Goal: Task Accomplishment & Management: Use online tool/utility

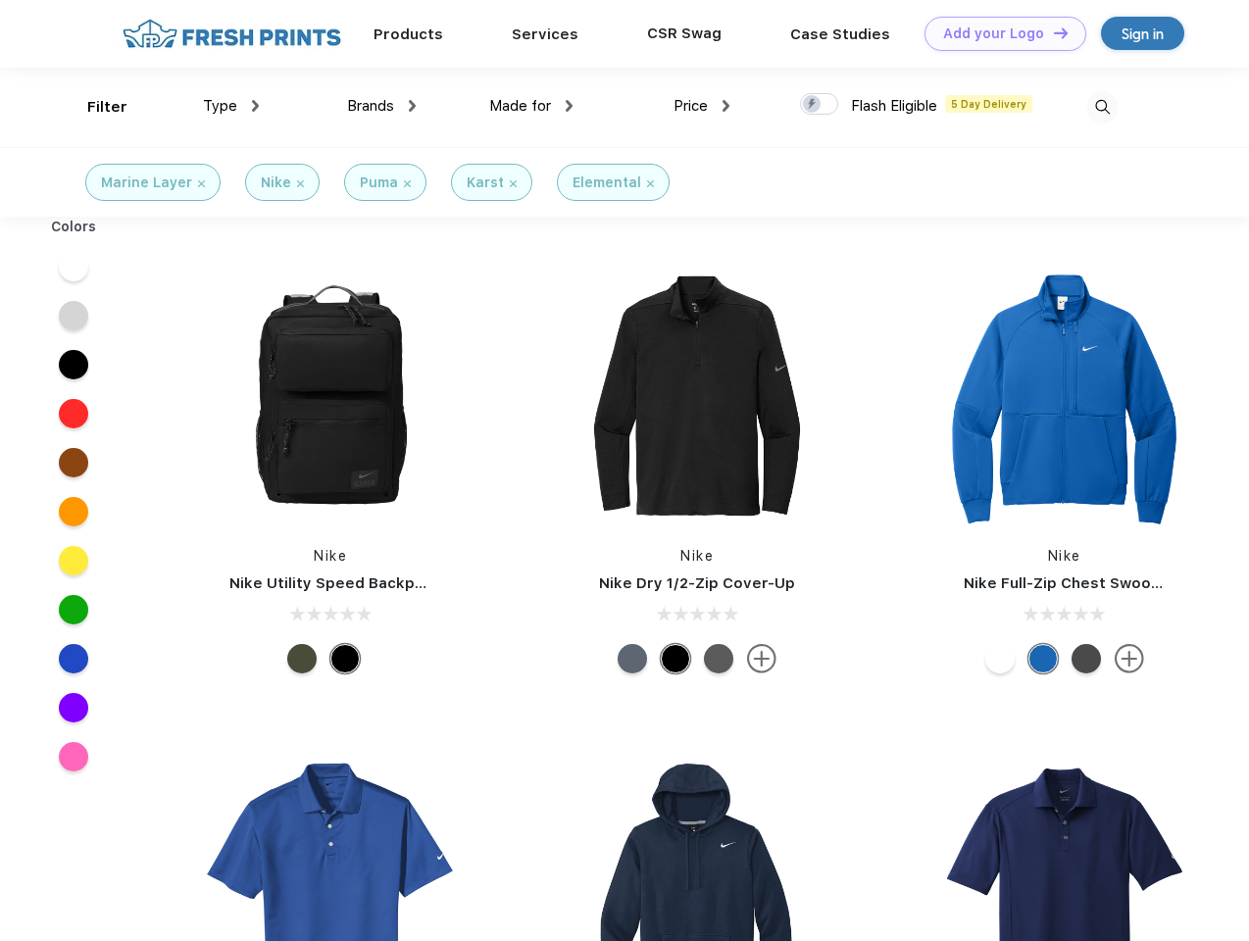
scroll to position [1, 0]
click at [998, 33] on link "Add your Logo Design Tool" at bounding box center [1006, 34] width 162 height 34
click at [0, 0] on div "Design Tool" at bounding box center [0, 0] width 0 height 0
click at [1052, 32] on link "Add your Logo Design Tool" at bounding box center [1006, 34] width 162 height 34
click at [94, 107] on div "Filter" at bounding box center [107, 107] width 40 height 23
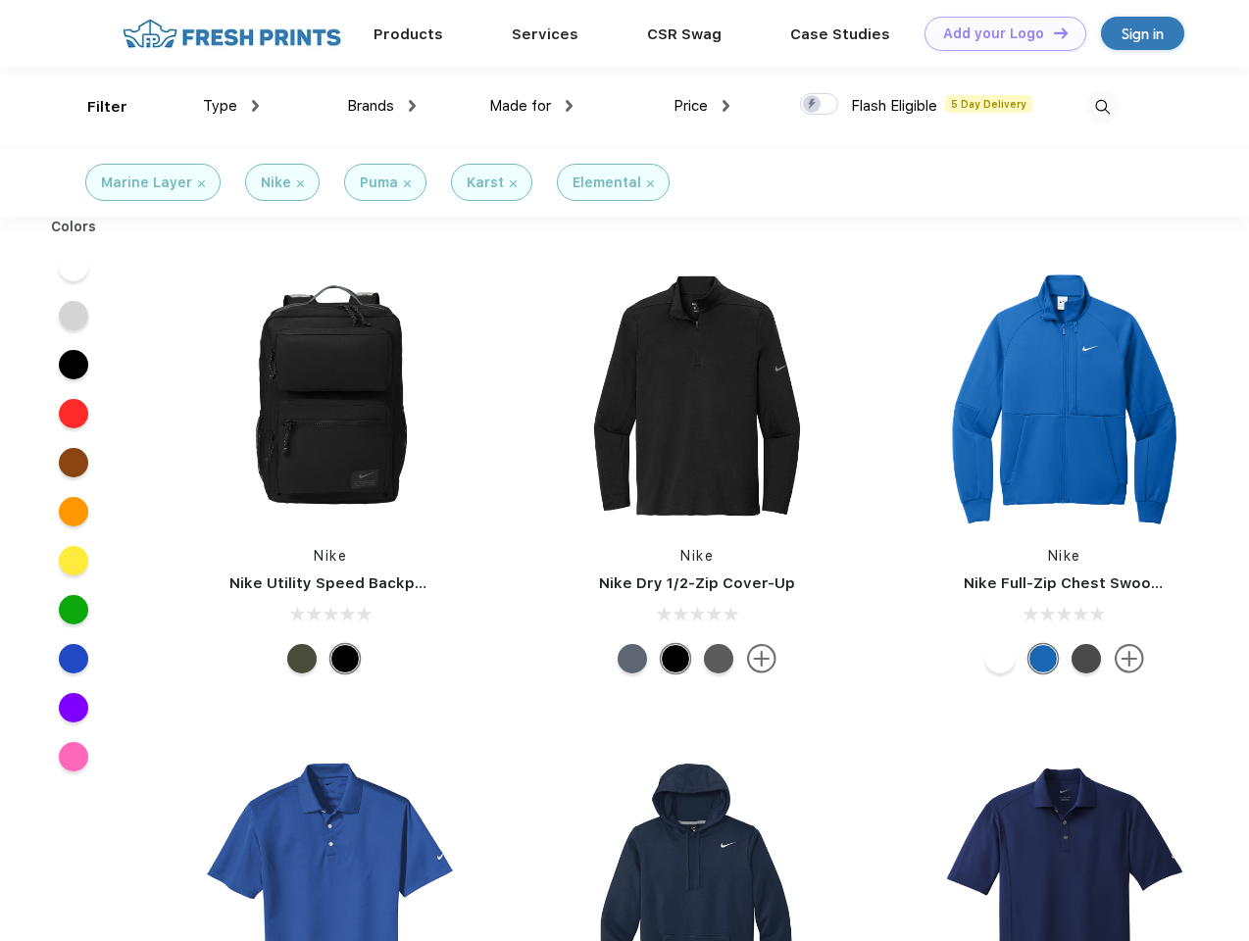
click at [231, 106] on span "Type" at bounding box center [220, 106] width 34 height 18
click at [381, 106] on span "Brands" at bounding box center [370, 106] width 47 height 18
click at [532, 106] on span "Made for" at bounding box center [520, 106] width 62 height 18
click at [702, 106] on span "Price" at bounding box center [691, 106] width 34 height 18
click at [820, 105] on div at bounding box center [819, 104] width 38 height 22
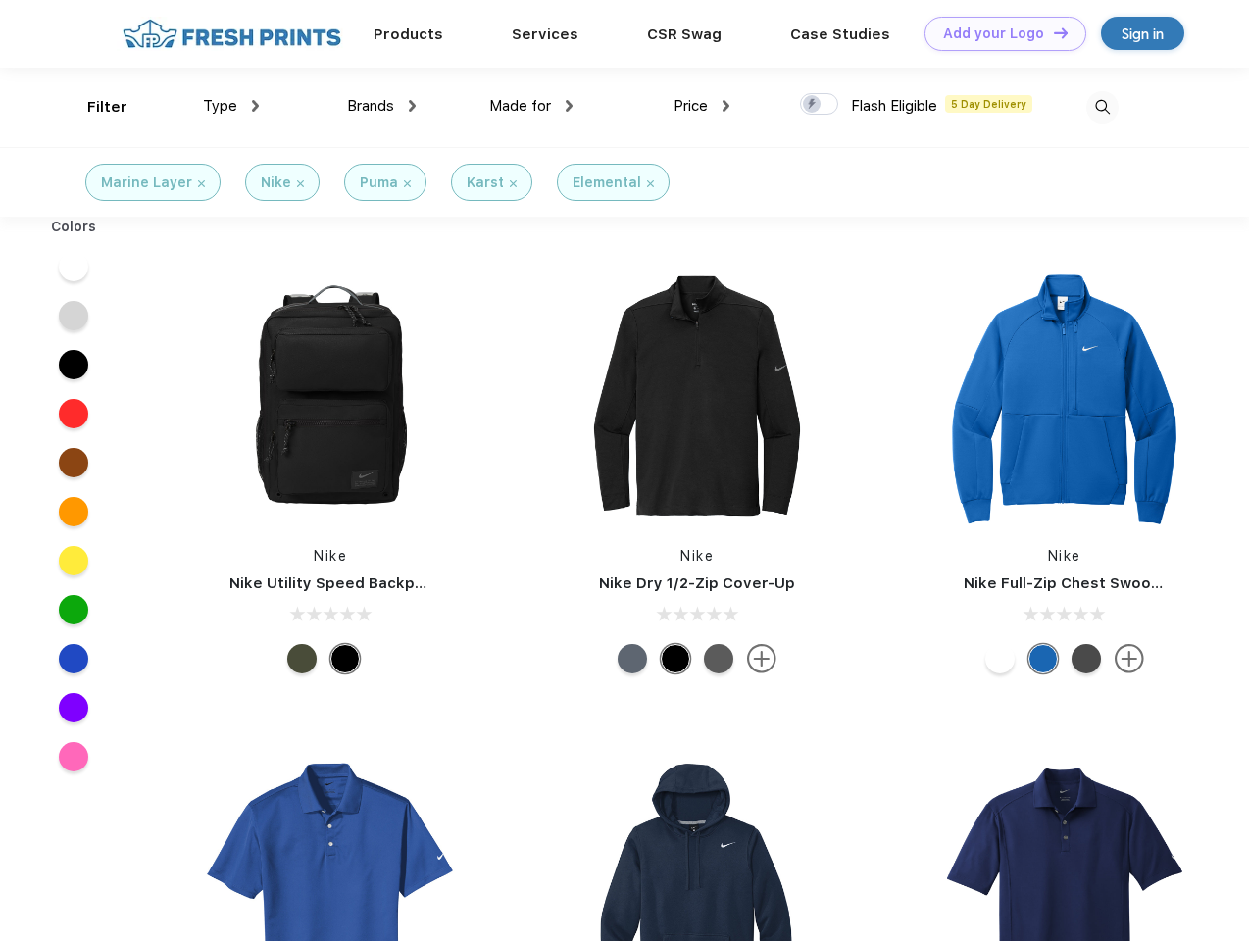
click at [813, 105] on input "checkbox" at bounding box center [806, 98] width 13 height 13
click at [1102, 107] on img at bounding box center [1103, 107] width 32 height 32
